Goal: Task Accomplishment & Management: Manage account settings

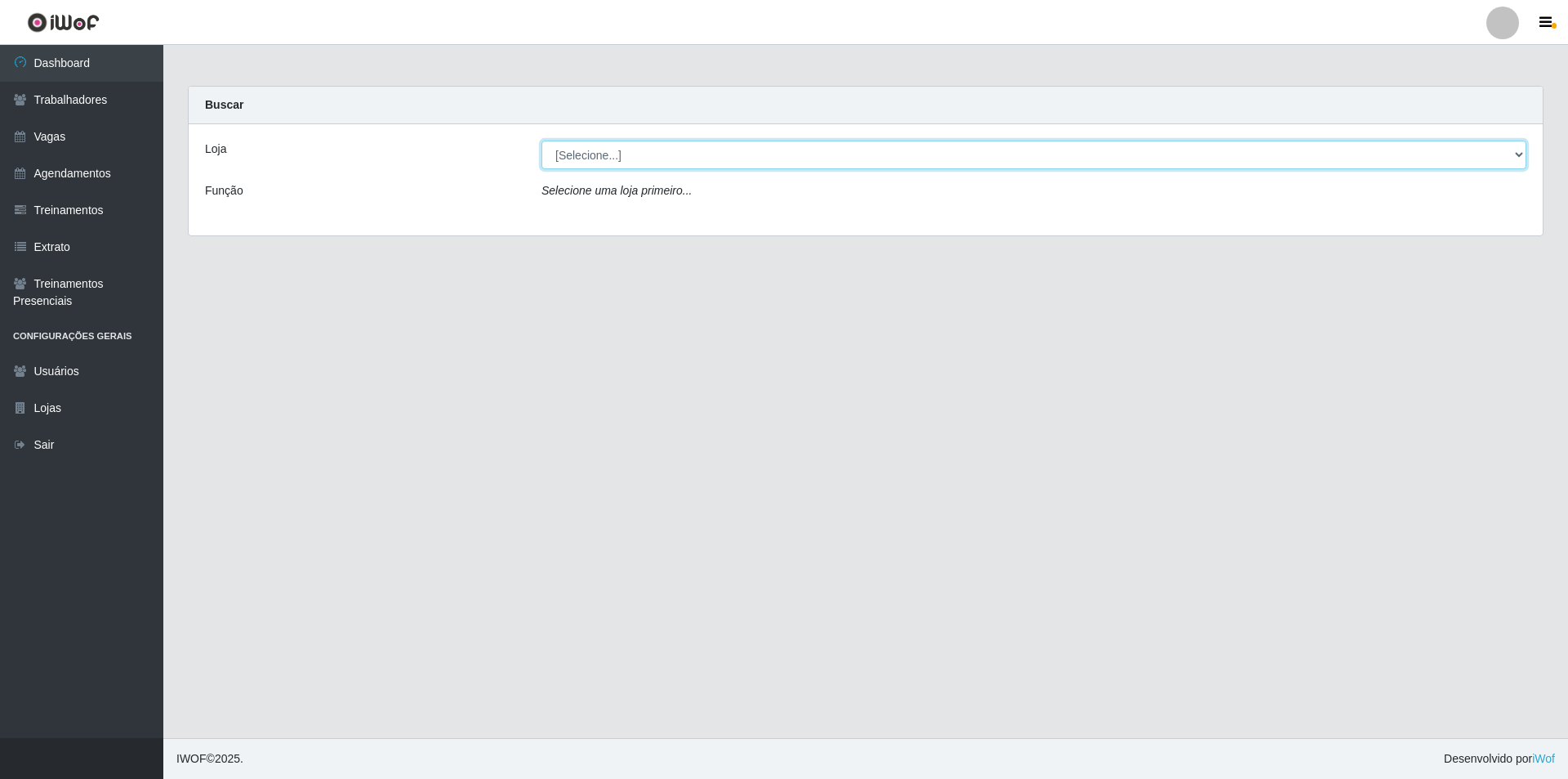
click at [571, 146] on select "[Selecione...] Pizza Nostra" at bounding box center [1034, 155] width 985 height 29
select select "337"
click at [542, 141] on select "[Selecione...] Pizza Nostra" at bounding box center [1034, 155] width 985 height 29
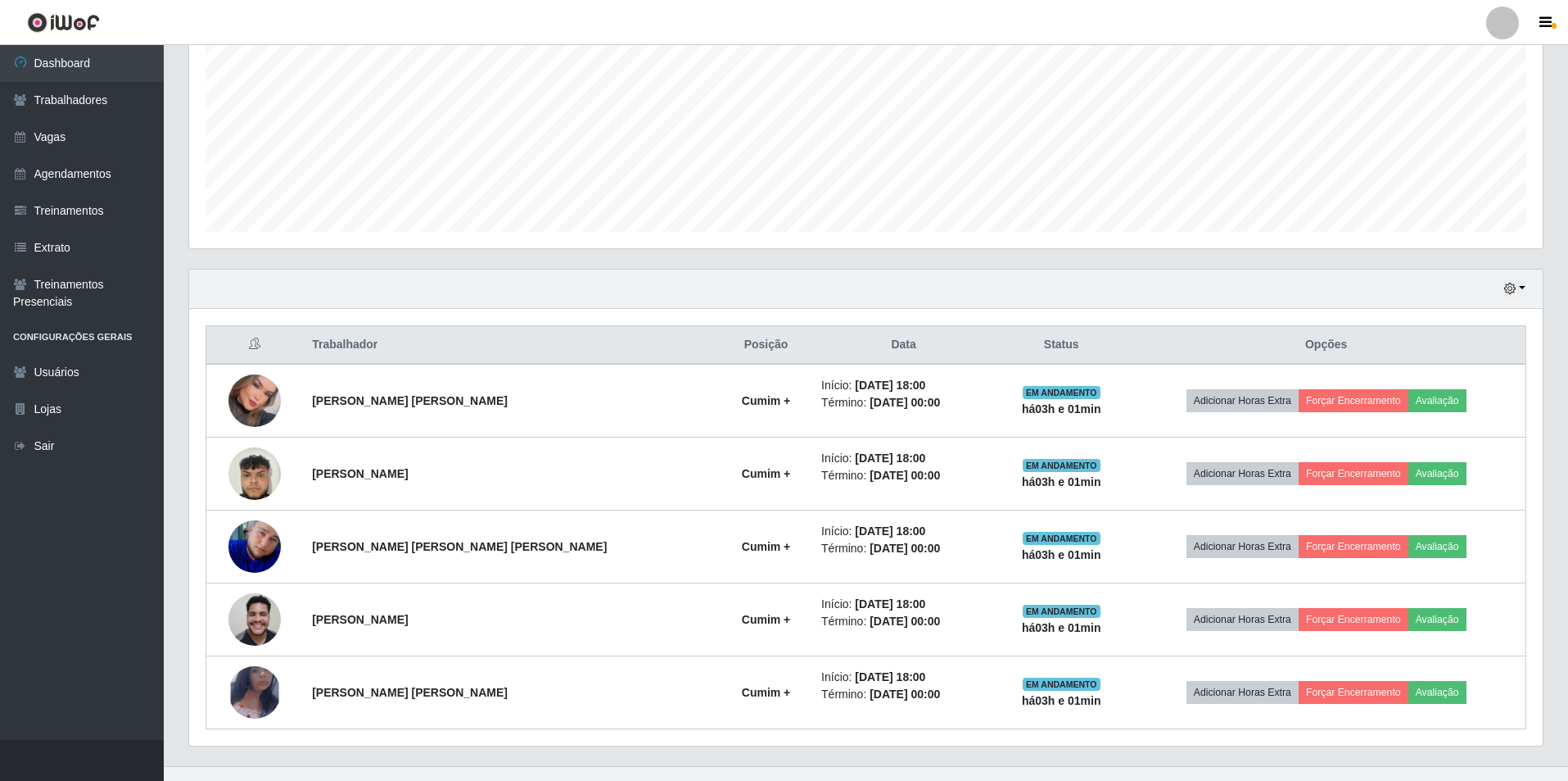
scroll to position [380, 0]
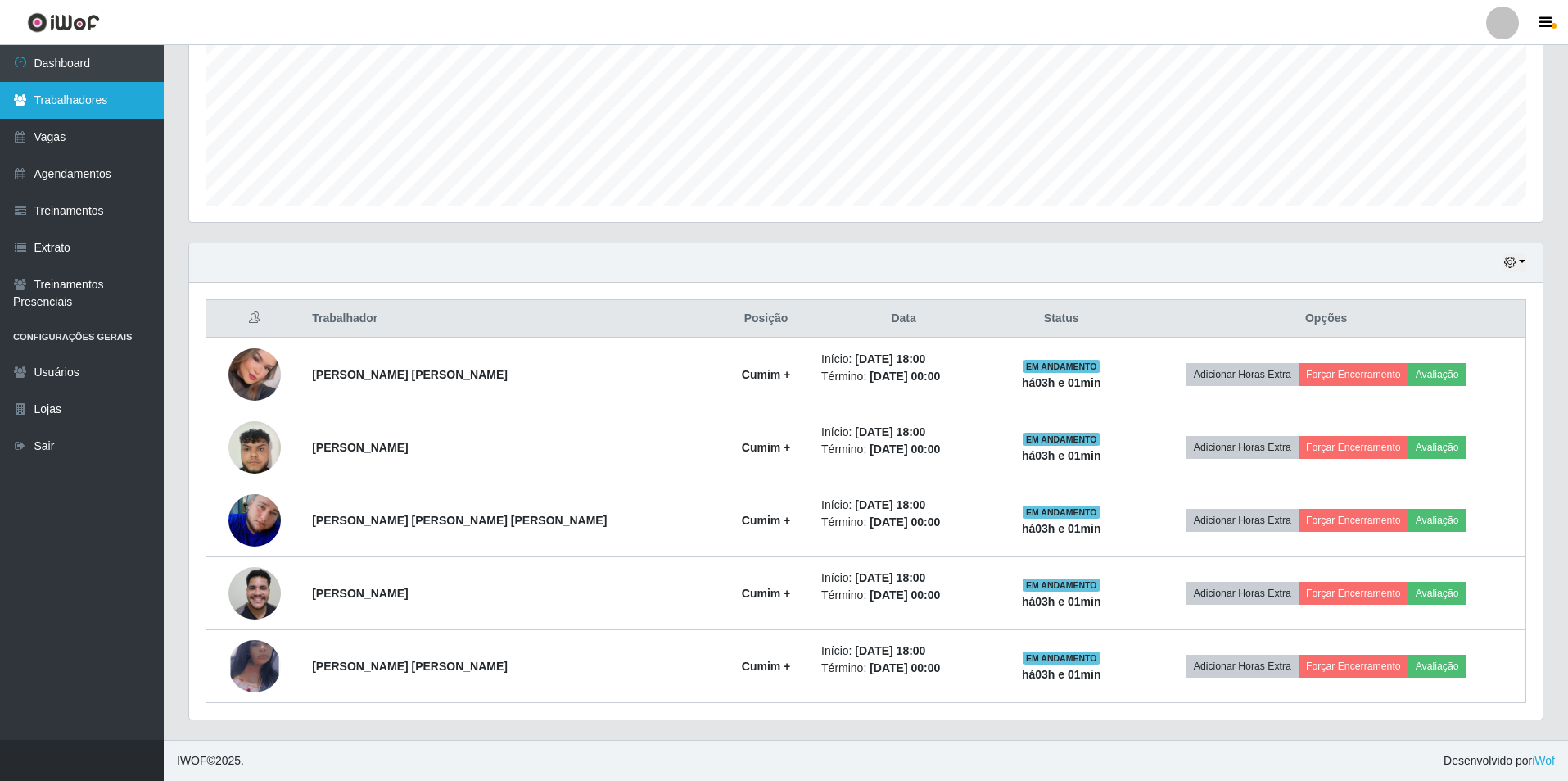
click at [91, 90] on link "Trabalhadores" at bounding box center [82, 100] width 163 height 37
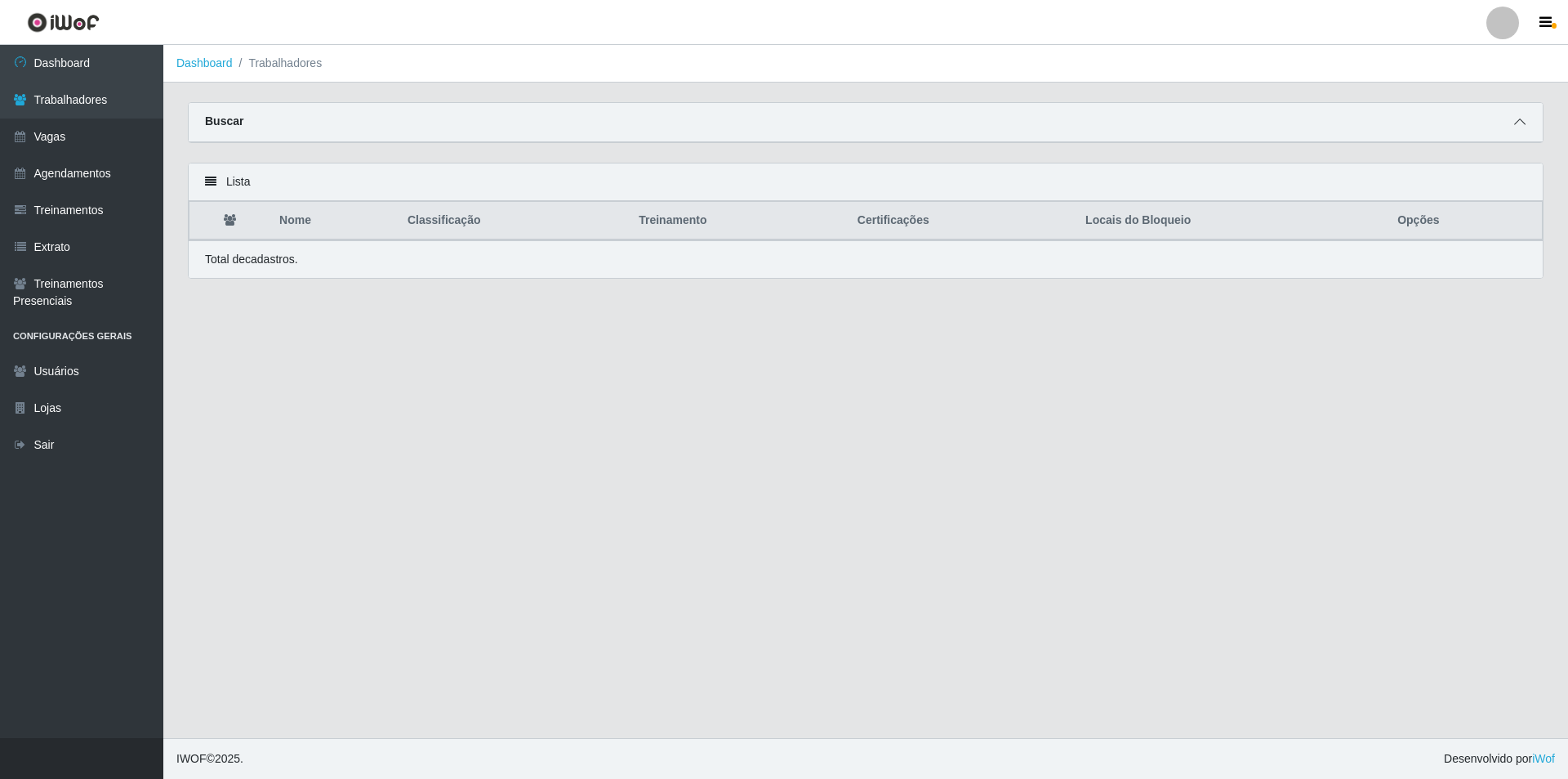
click at [1516, 117] on span at bounding box center [1520, 122] width 20 height 19
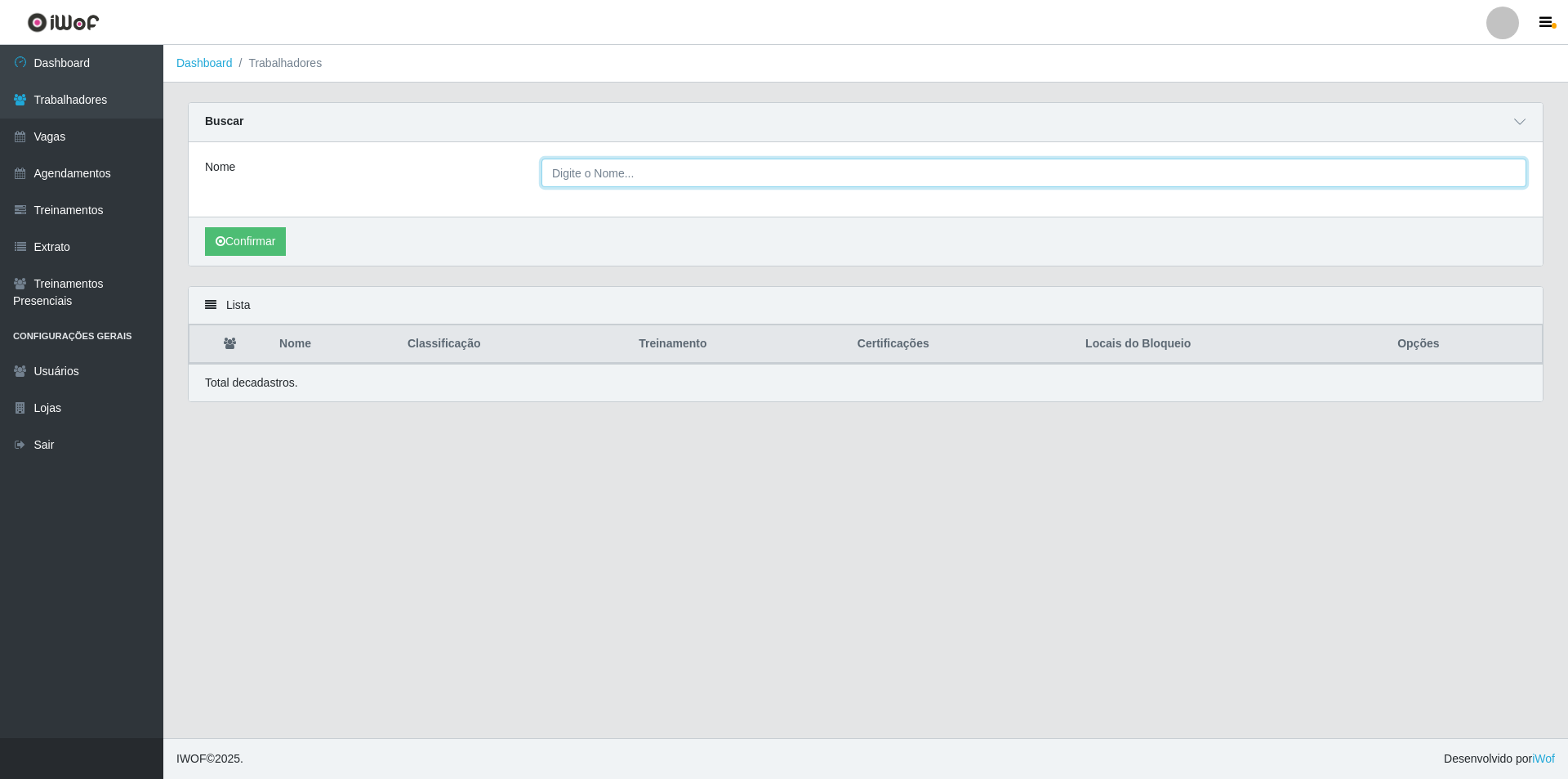
click at [830, 161] on input "Nome" at bounding box center [1034, 173] width 985 height 29
click at [205, 227] on button "Confirmar" at bounding box center [245, 241] width 81 height 29
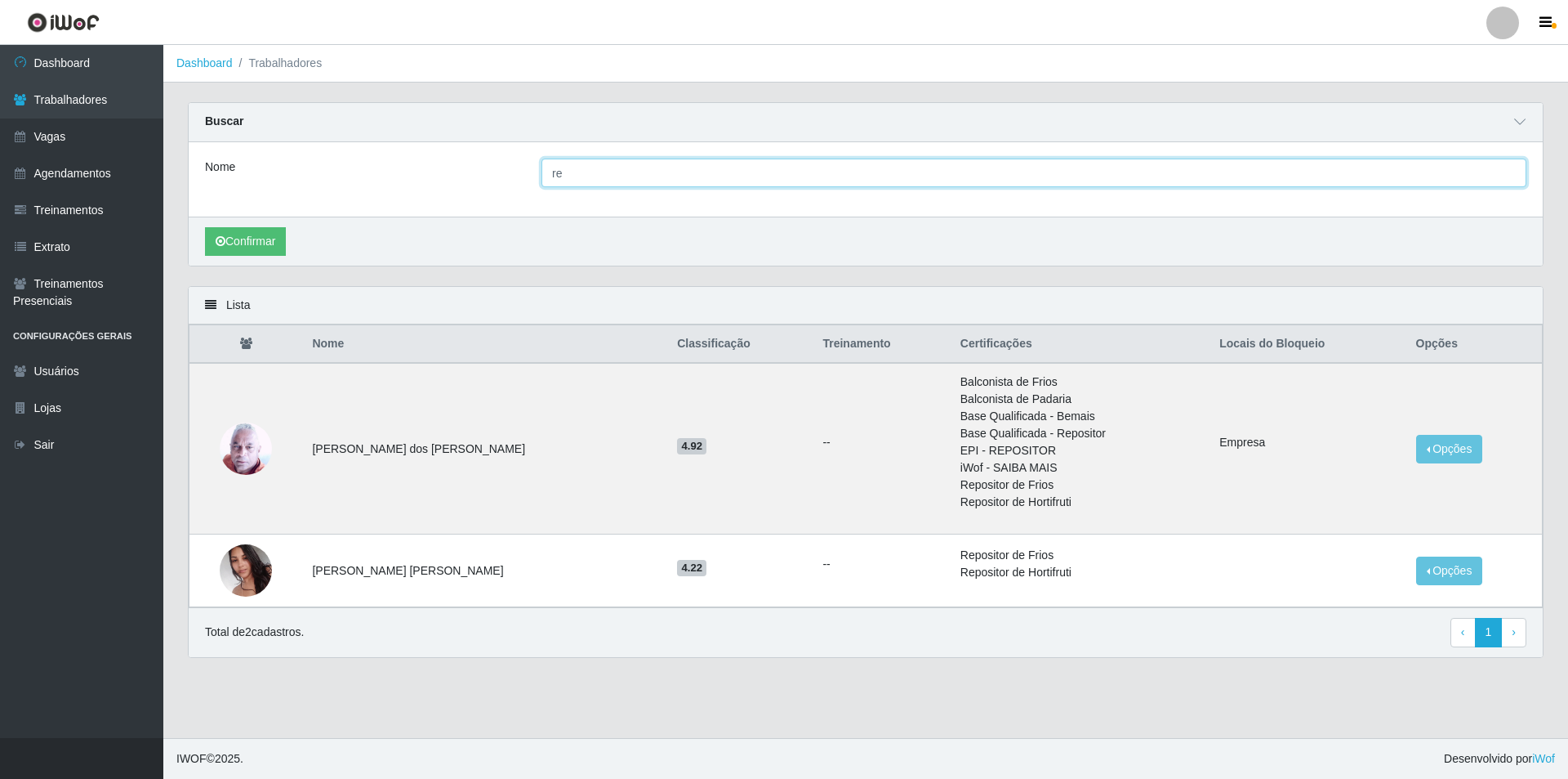
type input "r"
type input "katia"
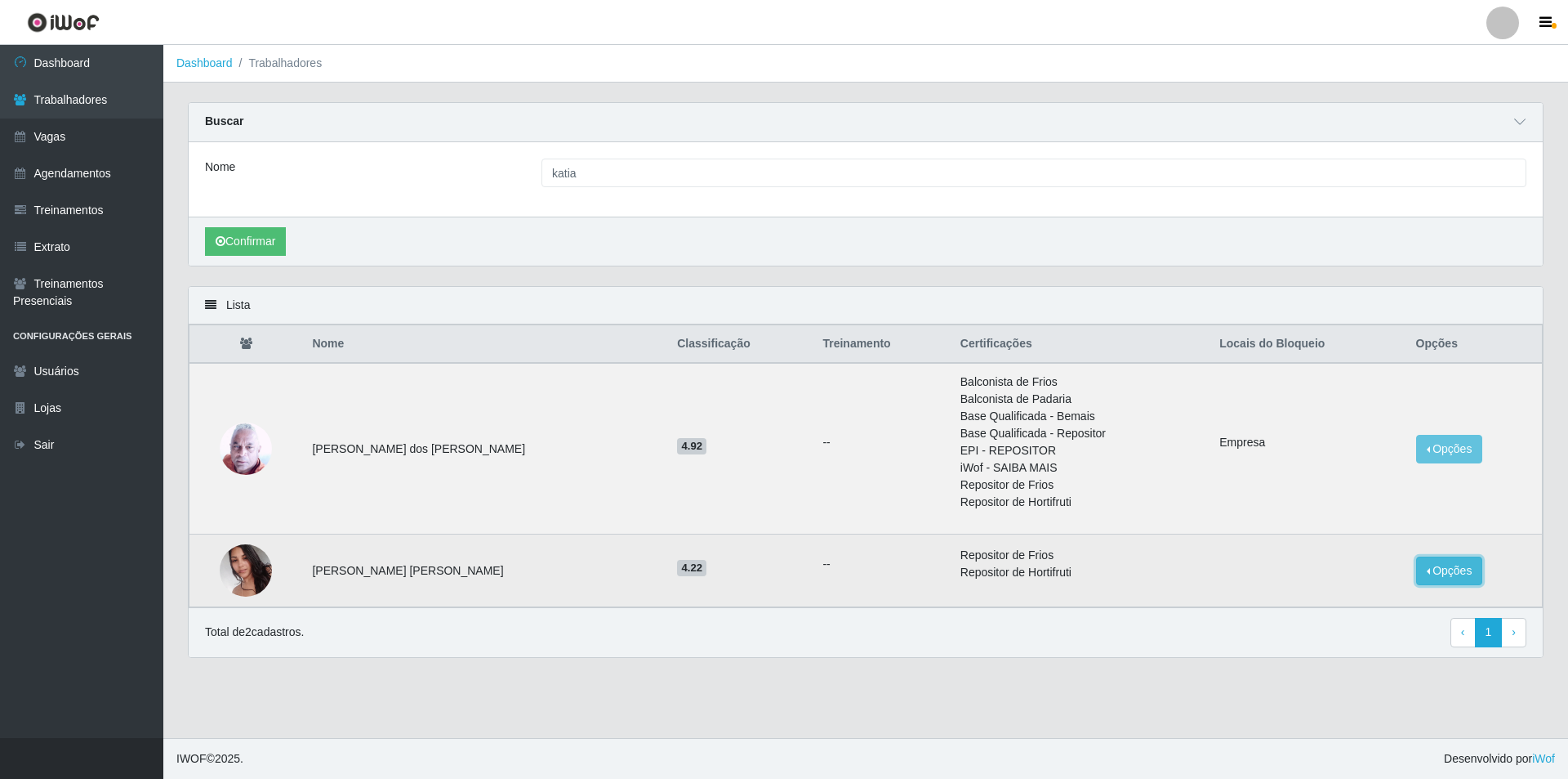
click at [1423, 565] on button "Opções" at bounding box center [1449, 571] width 67 height 29
click at [1351, 581] on button "Bloquear - Loja" at bounding box center [1348, 586] width 132 height 34
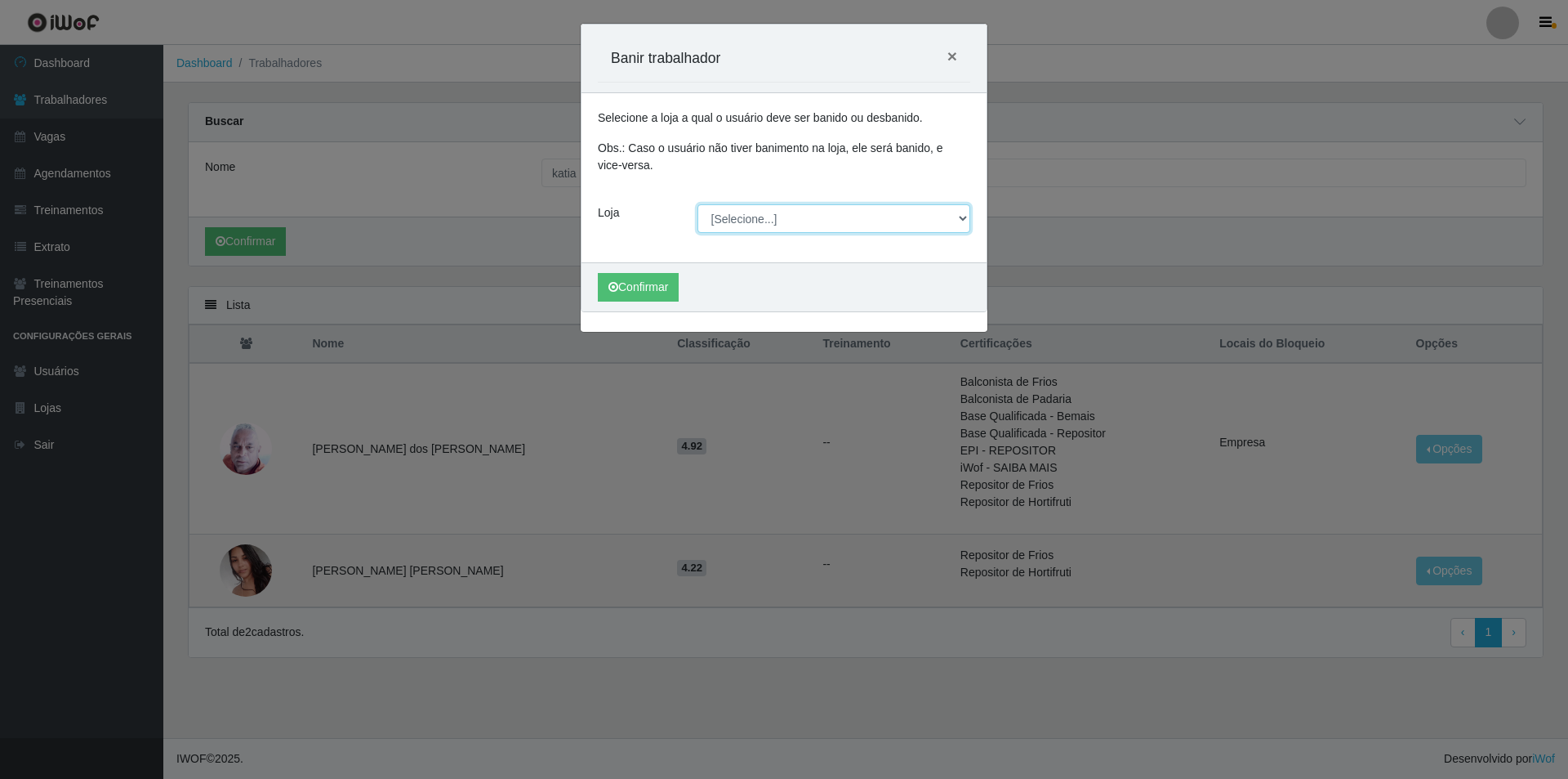
click at [746, 214] on select "[Selecione...] Pizza Nostra" at bounding box center [834, 218] width 273 height 29
select select "337"
click at [697, 204] on select "[Selecione...] Pizza Nostra" at bounding box center [834, 218] width 273 height 29
click at [640, 282] on button "Confirmar" at bounding box center [638, 287] width 81 height 29
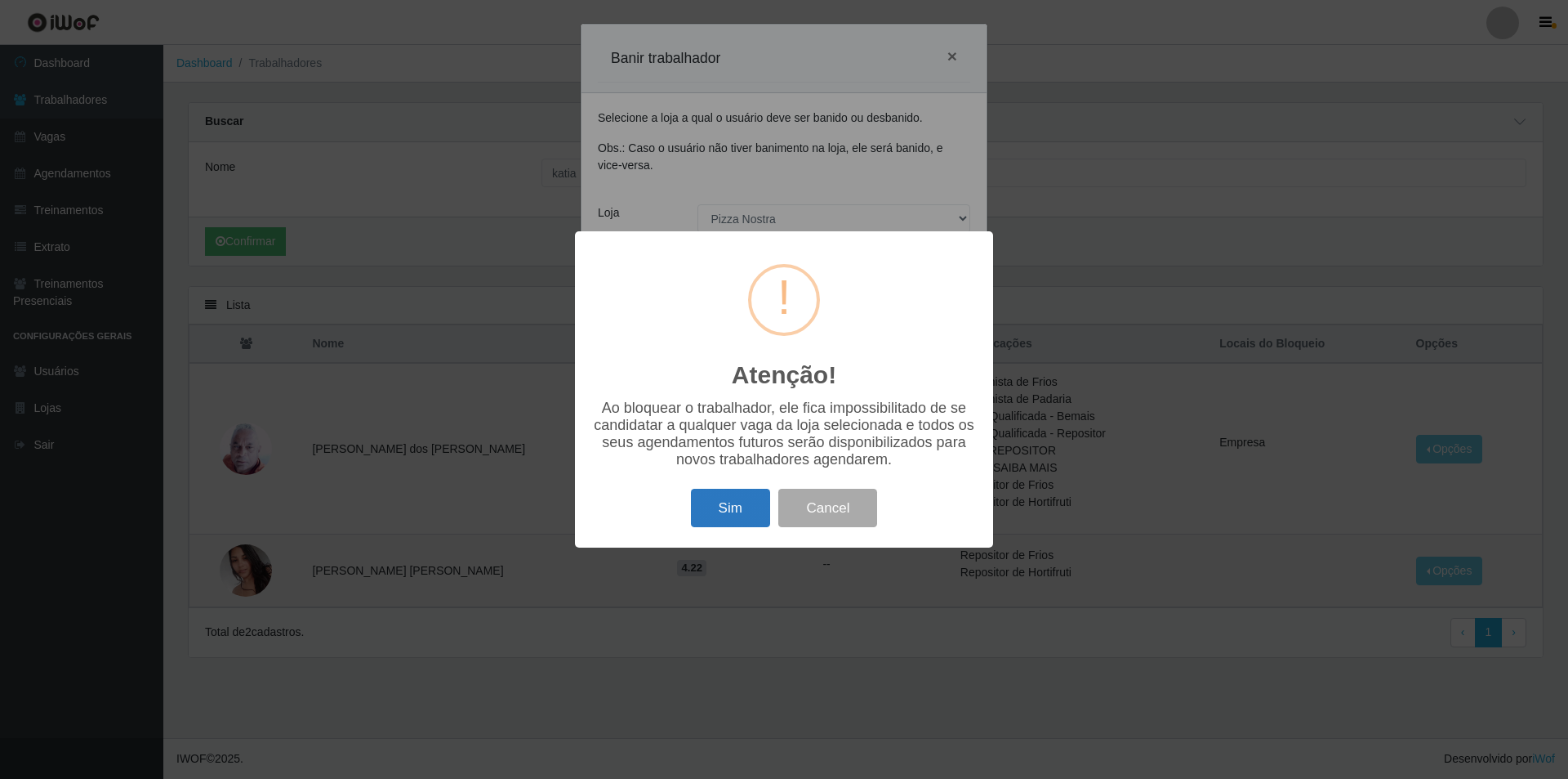
click at [733, 500] on button "Sim" at bounding box center [731, 507] width 79 height 39
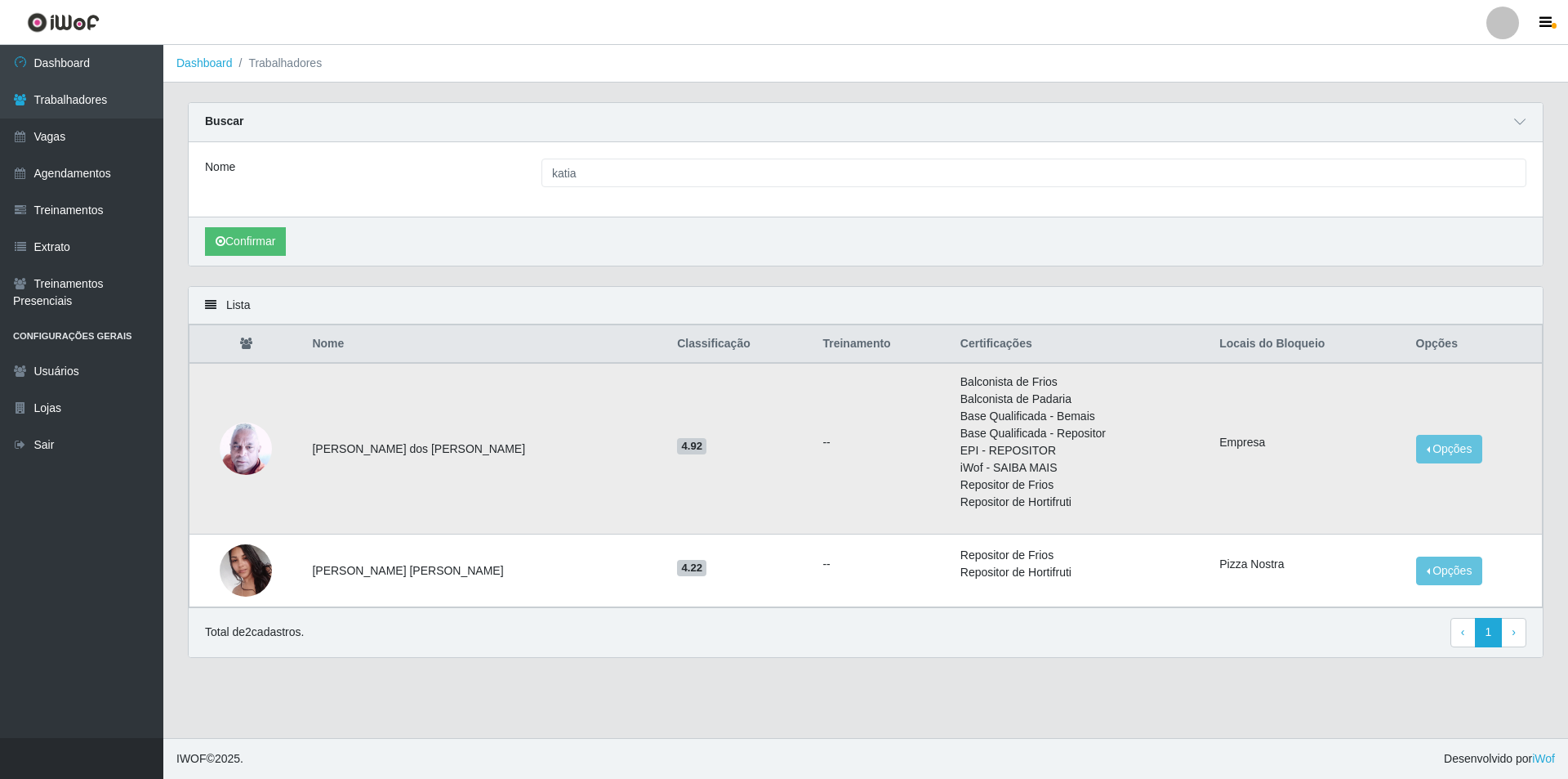
click at [1482, 437] on td "Opções Desbloquear - Empresa Bloquear - [GEOGRAPHIC_DATA]" at bounding box center [1475, 449] width 137 height 171
click at [1472, 444] on td "Opções Desbloquear - Empresa Bloquear - [GEOGRAPHIC_DATA]" at bounding box center [1475, 449] width 137 height 171
click at [1463, 450] on button "Opções" at bounding box center [1449, 449] width 67 height 29
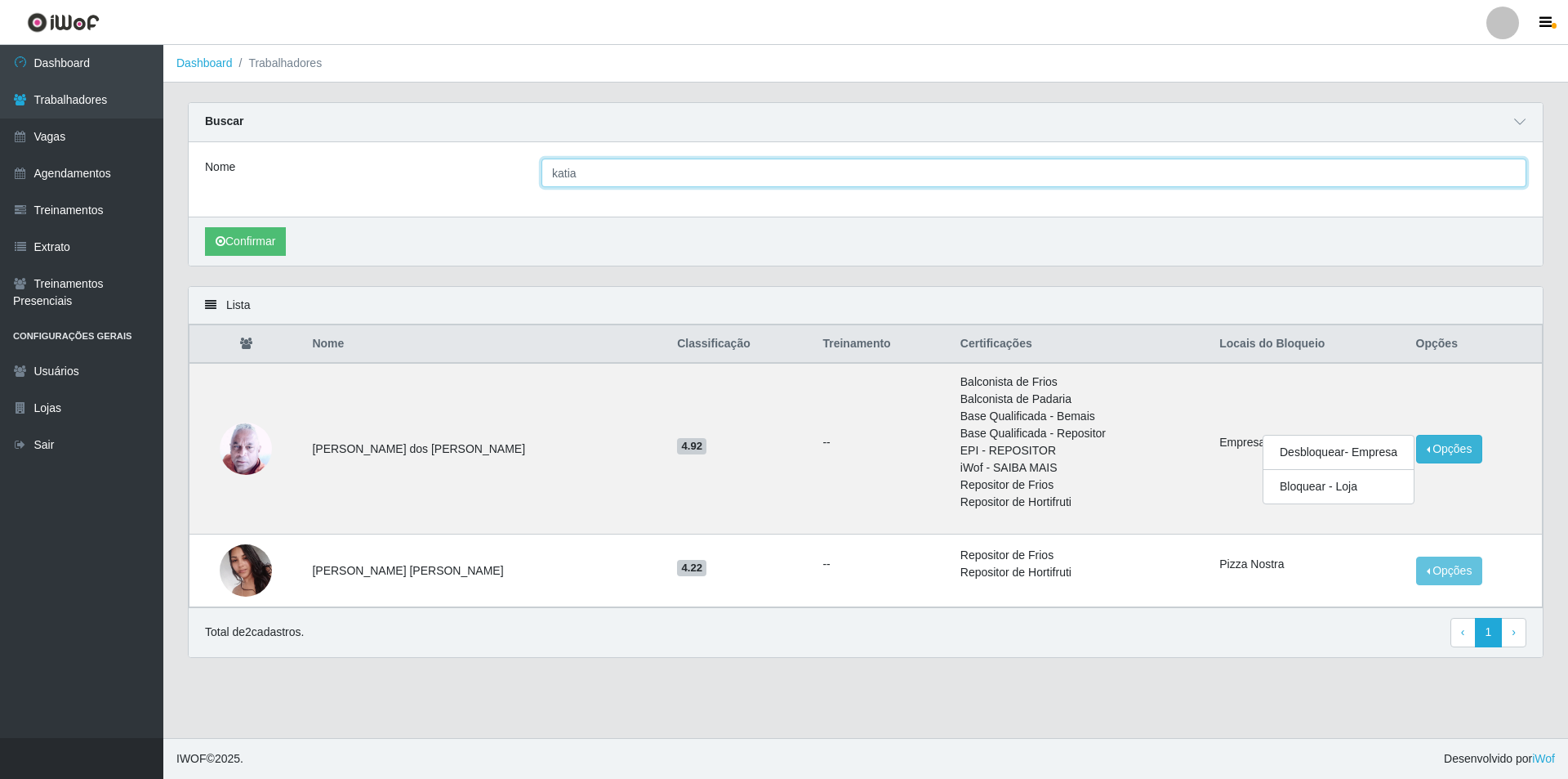
drag, startPoint x: 603, startPoint y: 176, endPoint x: 549, endPoint y: 173, distance: 54.1
click at [549, 173] on input "katia" at bounding box center [1034, 173] width 985 height 29
type input "averaldo"
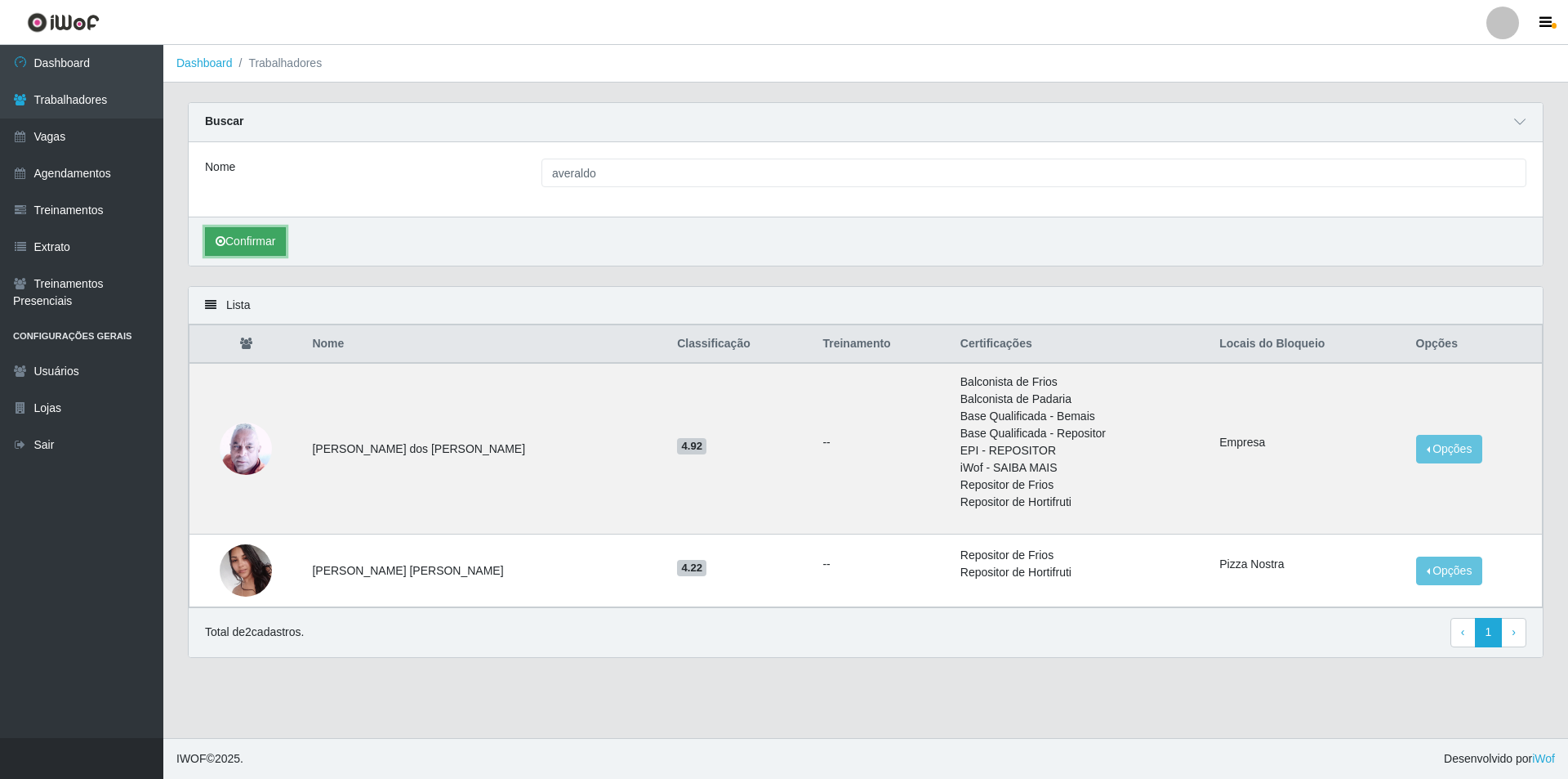
click at [286, 245] on button "Confirmar" at bounding box center [245, 241] width 81 height 29
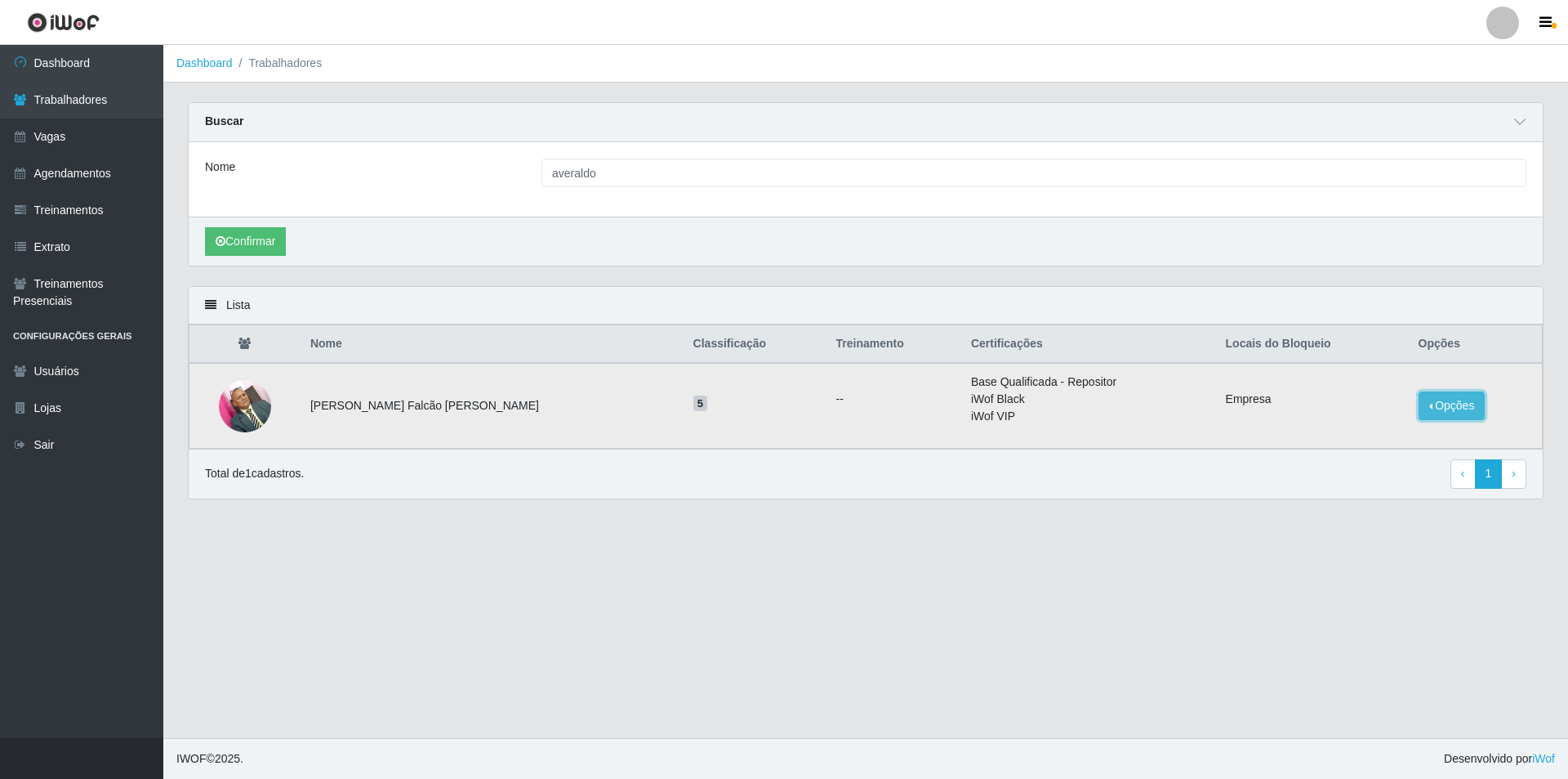
click at [1445, 403] on button "Opções" at bounding box center [1452, 405] width 67 height 29
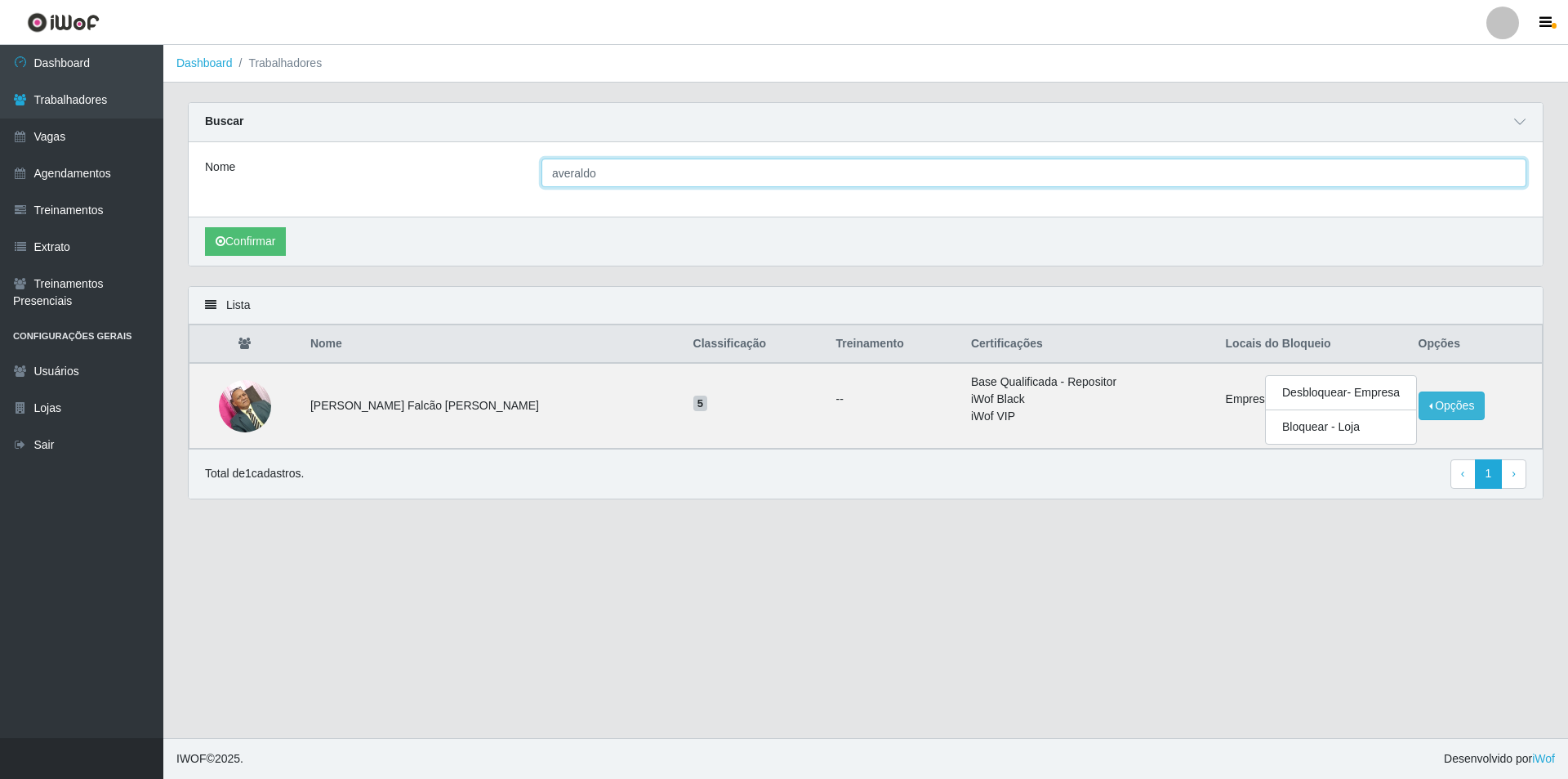
drag, startPoint x: 641, startPoint y: 175, endPoint x: 519, endPoint y: 180, distance: 122.1
click at [519, 180] on div "Nome averaldo" at bounding box center [865, 173] width 1346 height 29
type input "izabel"
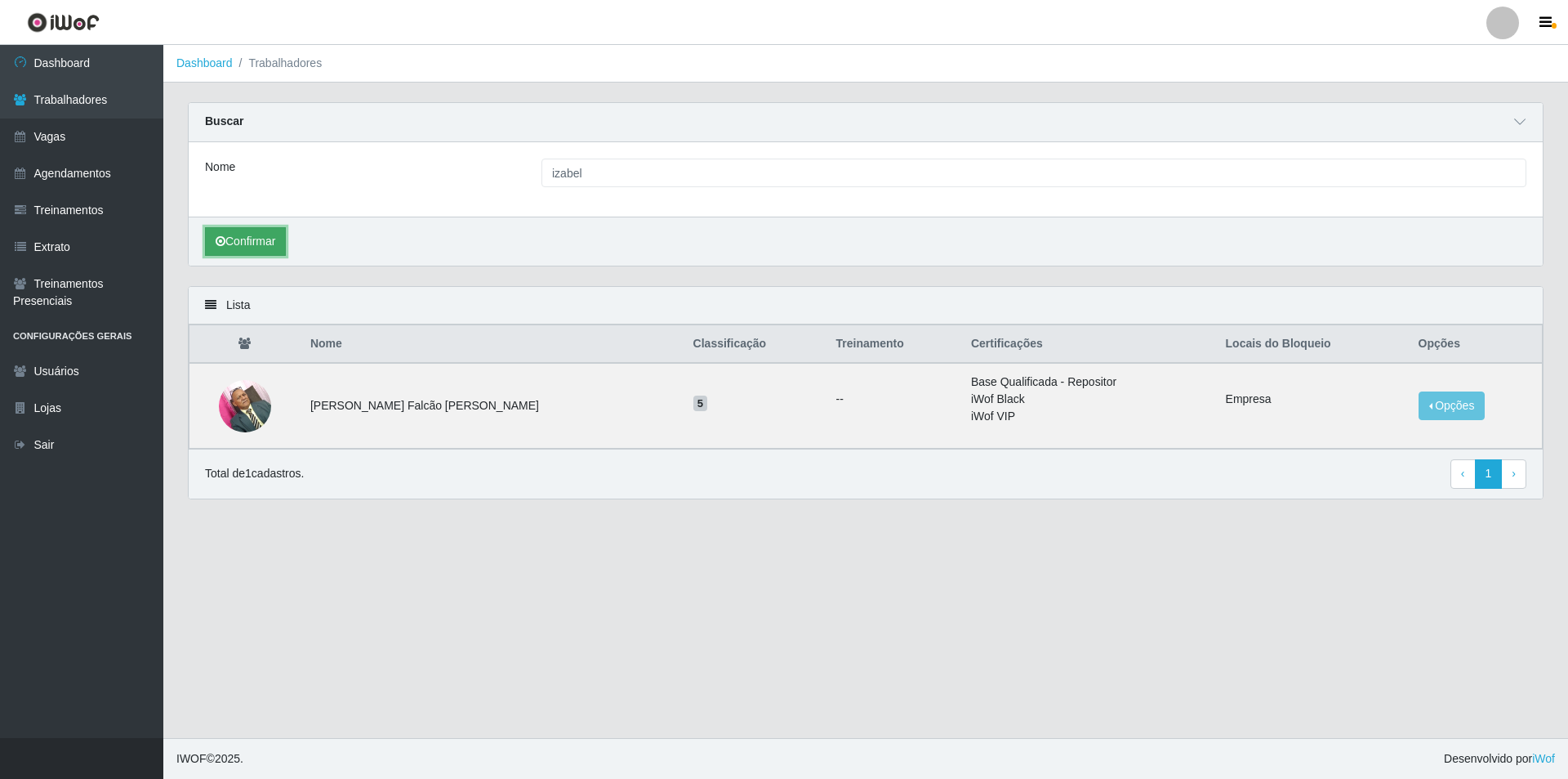
click at [212, 231] on button "Confirmar" at bounding box center [245, 241] width 81 height 29
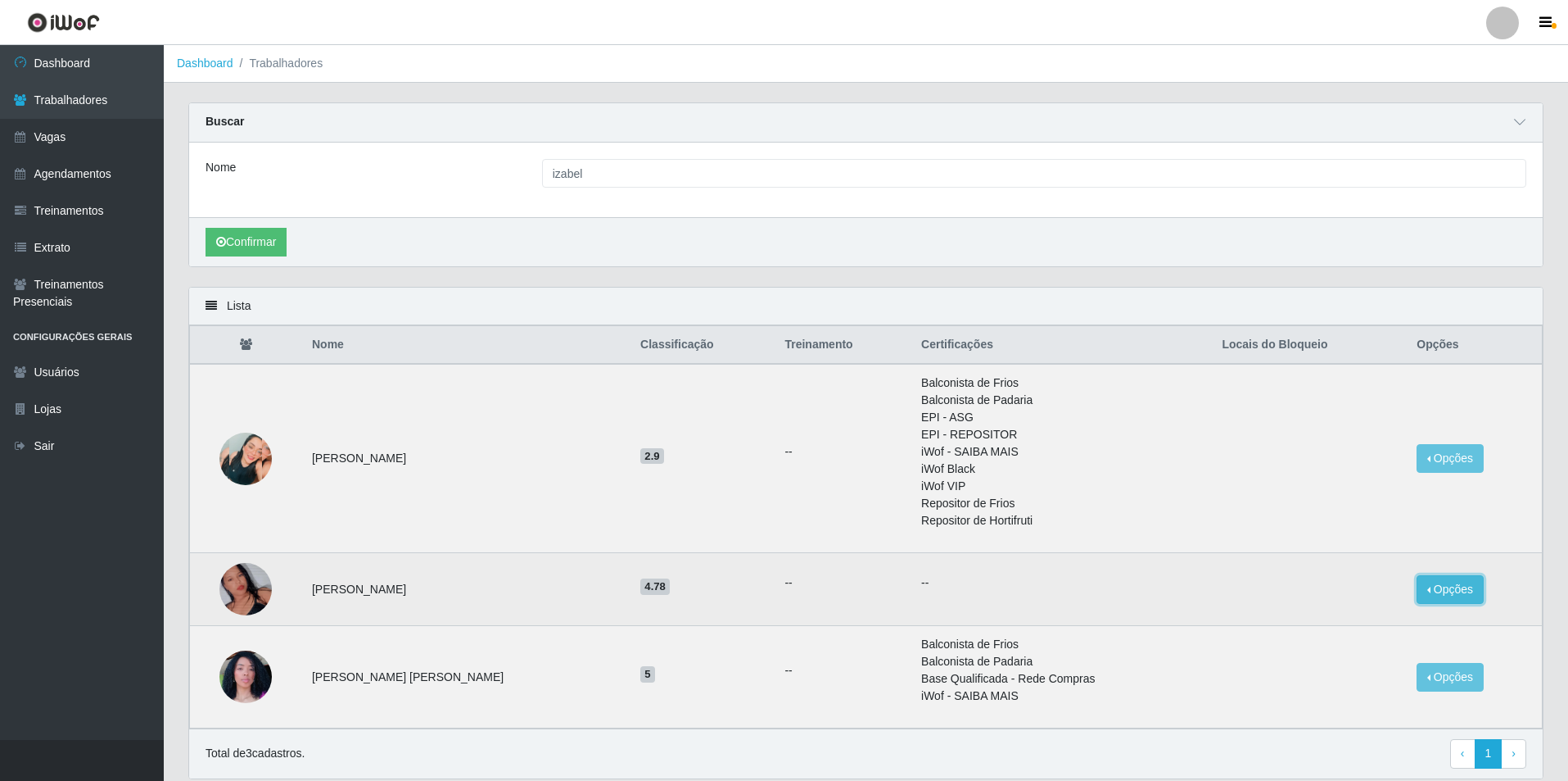
click at [1458, 589] on button "Opções" at bounding box center [1450, 589] width 67 height 29
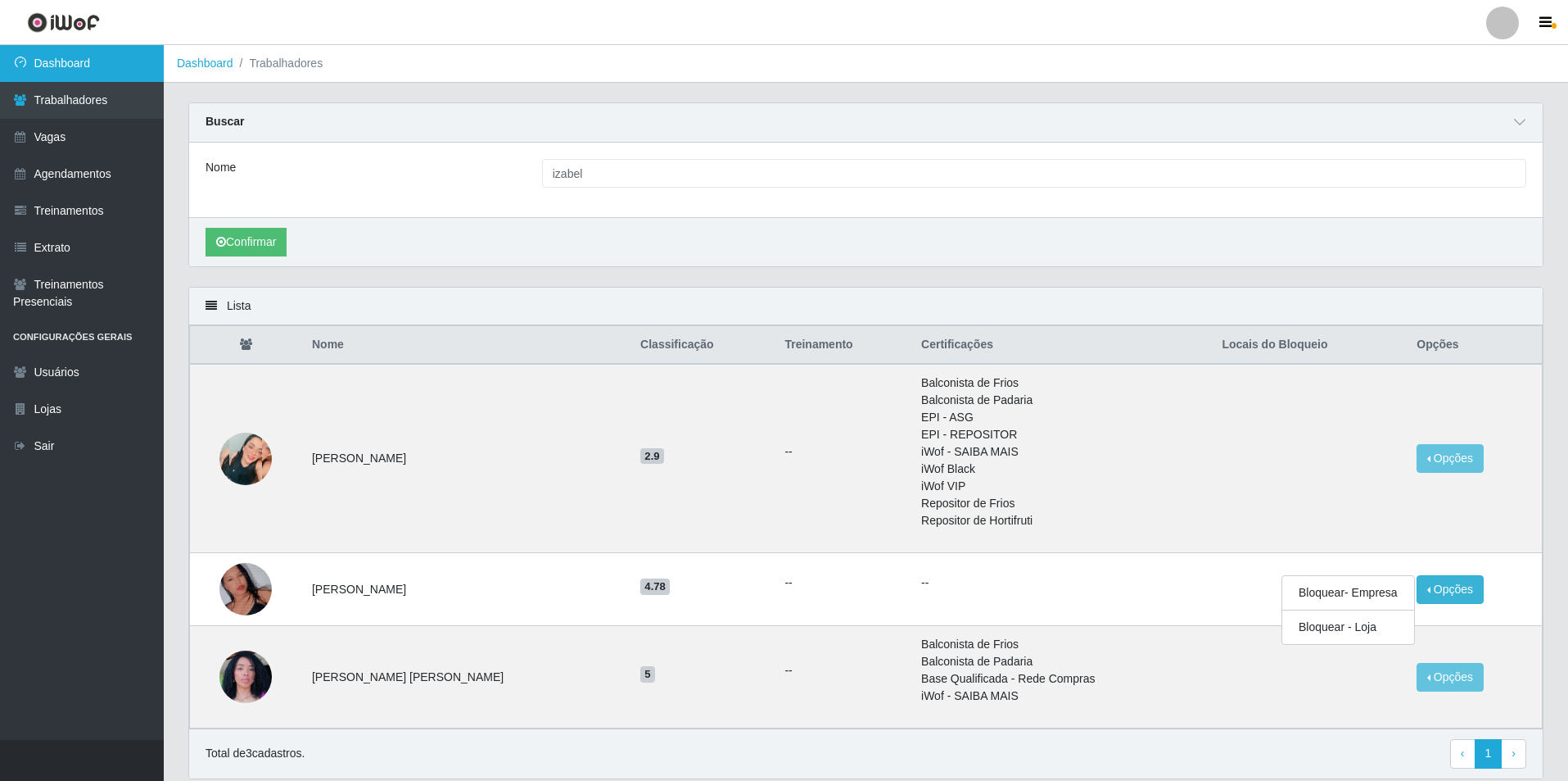
click at [15, 74] on link "Dashboard" at bounding box center [82, 64] width 163 height 37
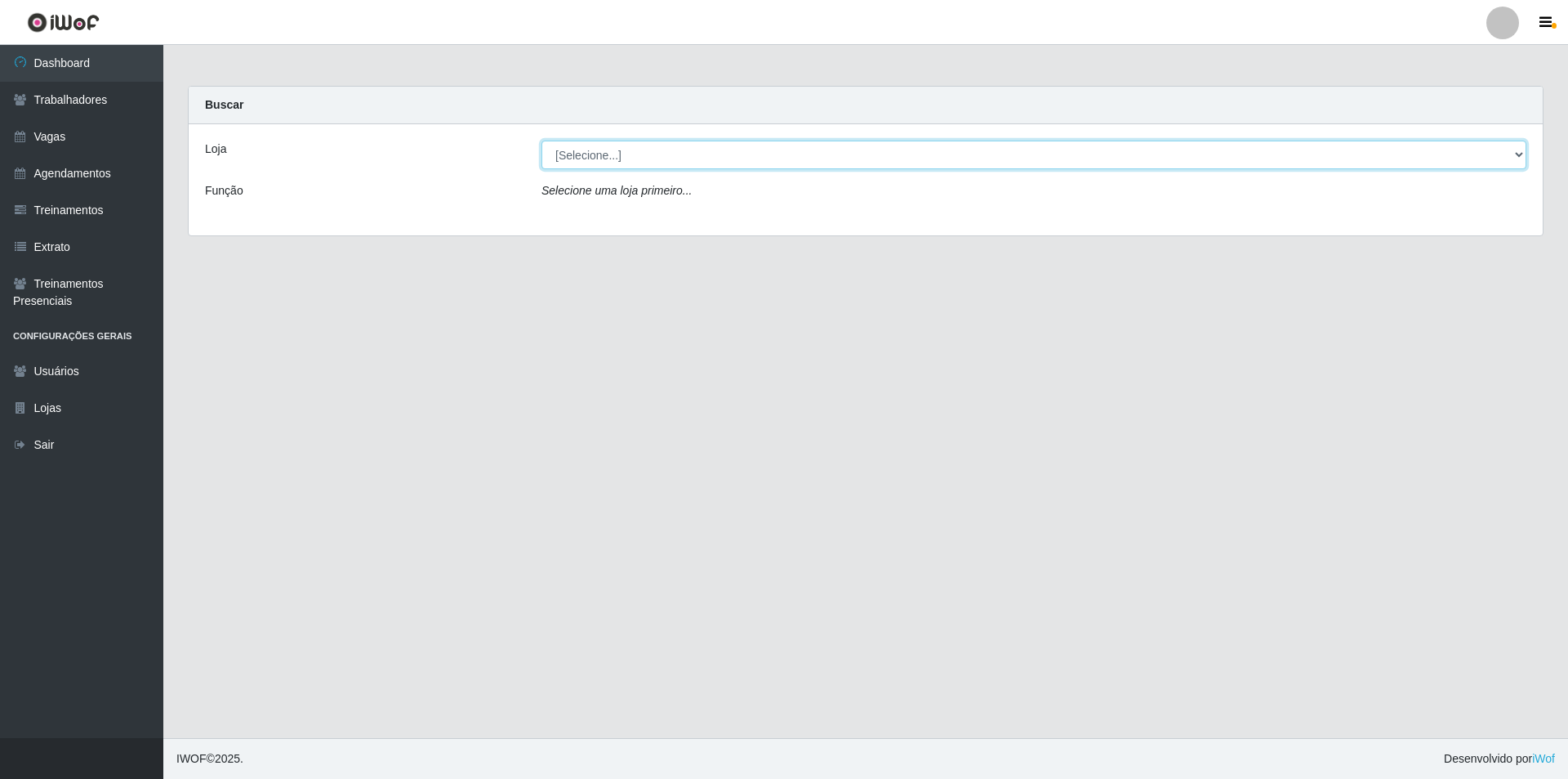
click at [701, 166] on select "[Selecione...] Pizza Nostra" at bounding box center [1034, 155] width 985 height 29
select select "337"
click at [542, 141] on select "[Selecione...] Pizza Nostra" at bounding box center [1034, 155] width 985 height 29
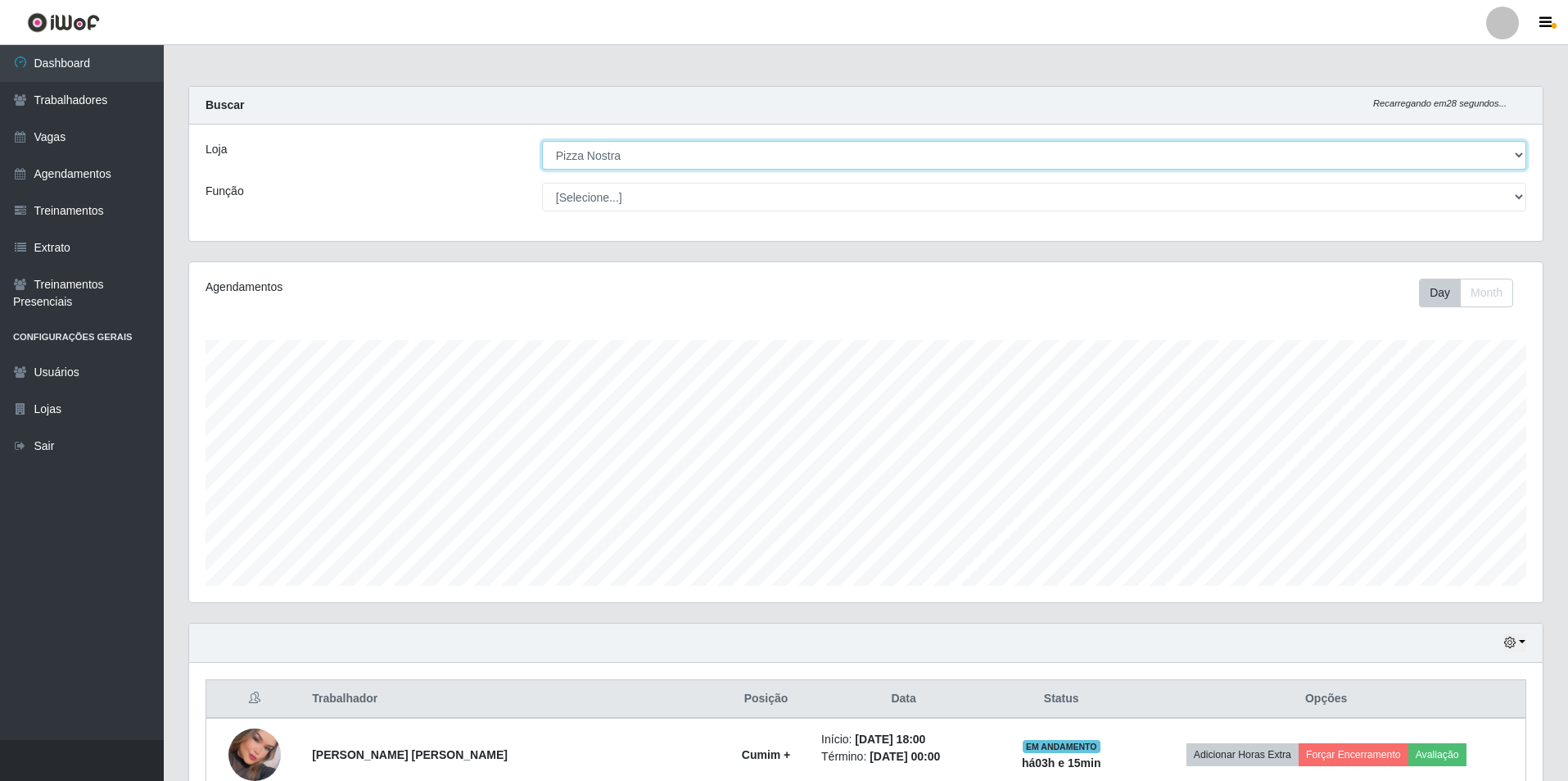
scroll to position [380, 0]
